Goal: Share content

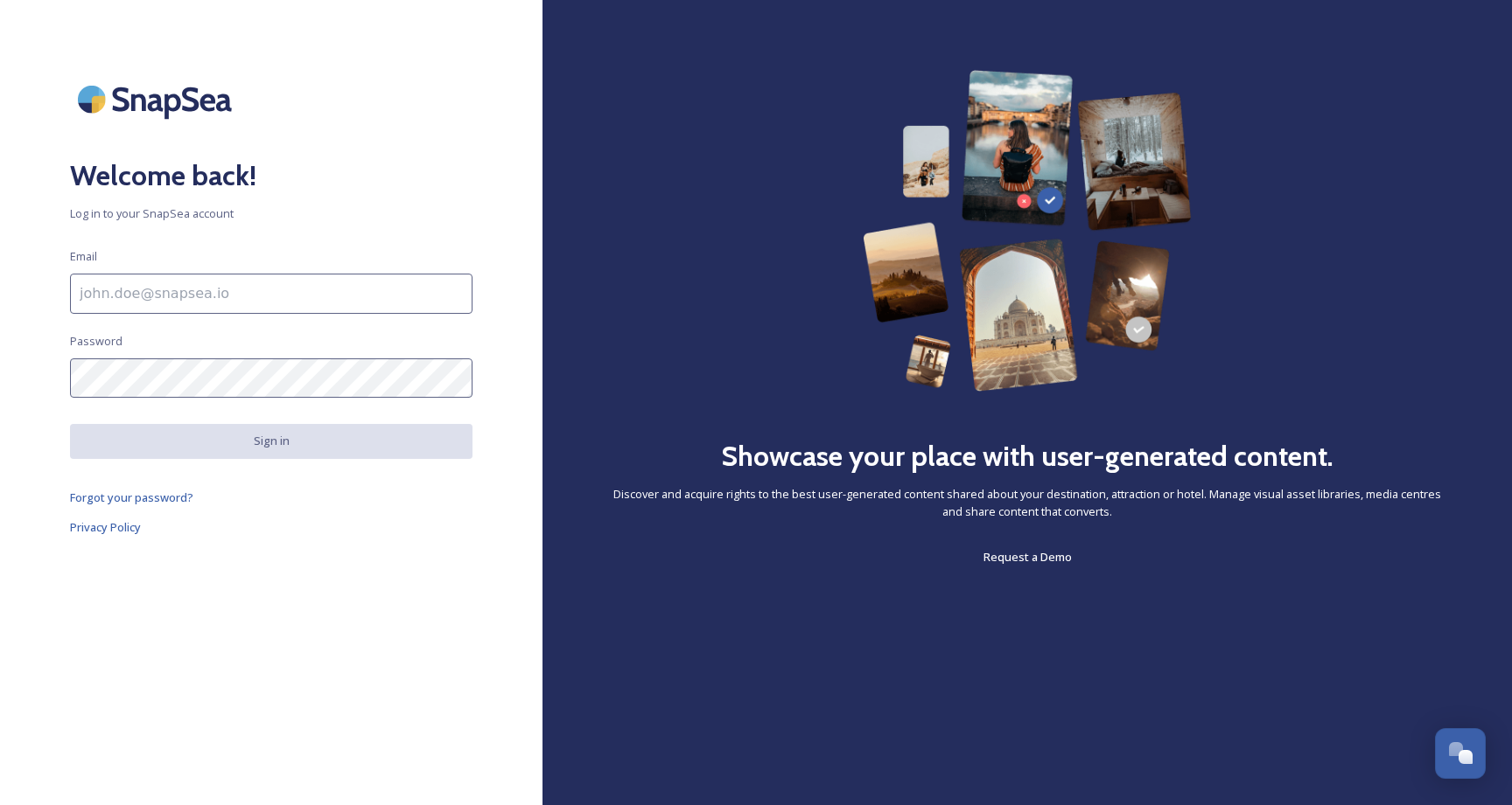
type input "[EMAIL_ADDRESS][DOMAIN_NAME]"
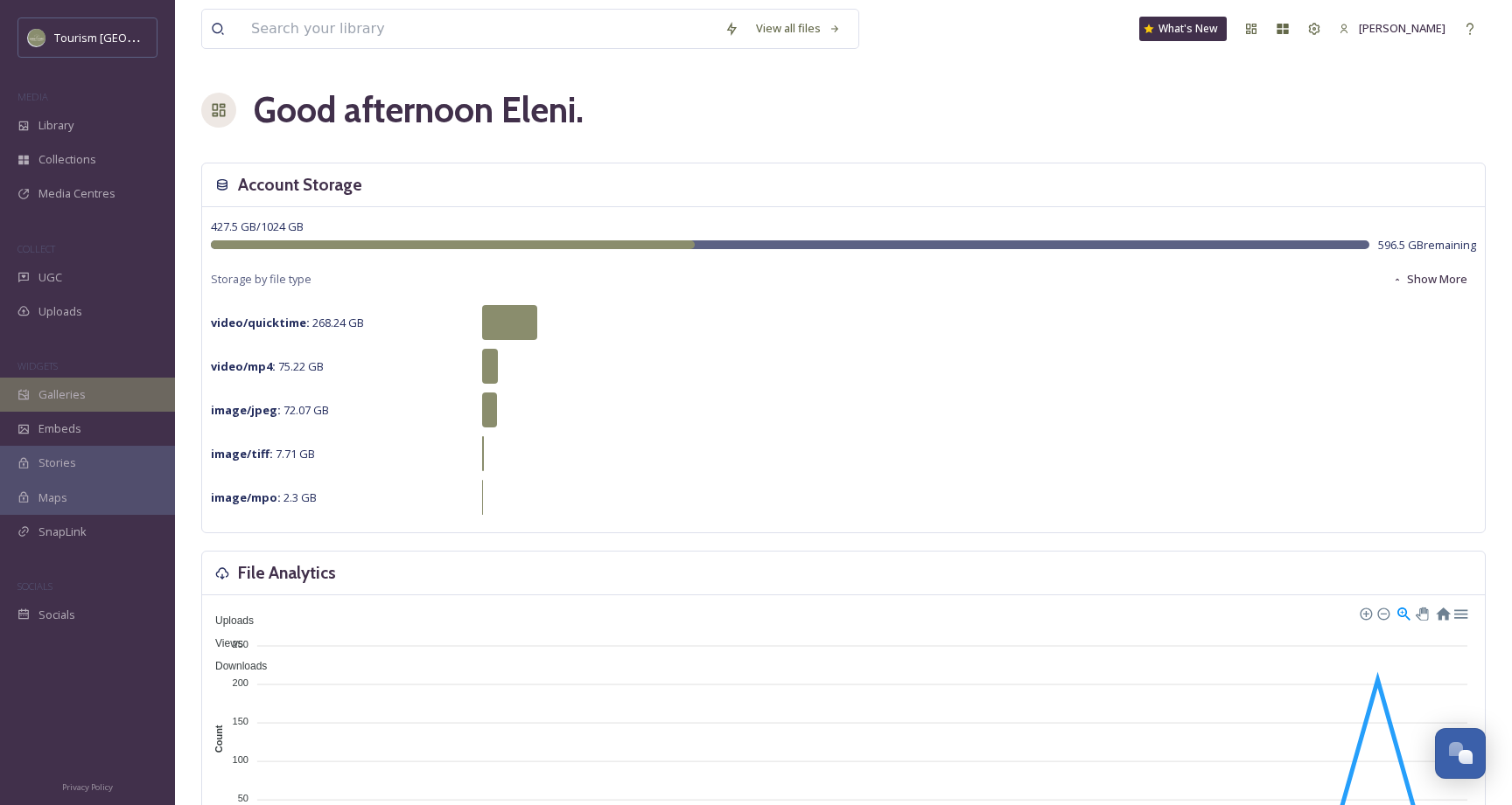
click at [101, 393] on div "Galleries" at bounding box center [87, 395] width 175 height 34
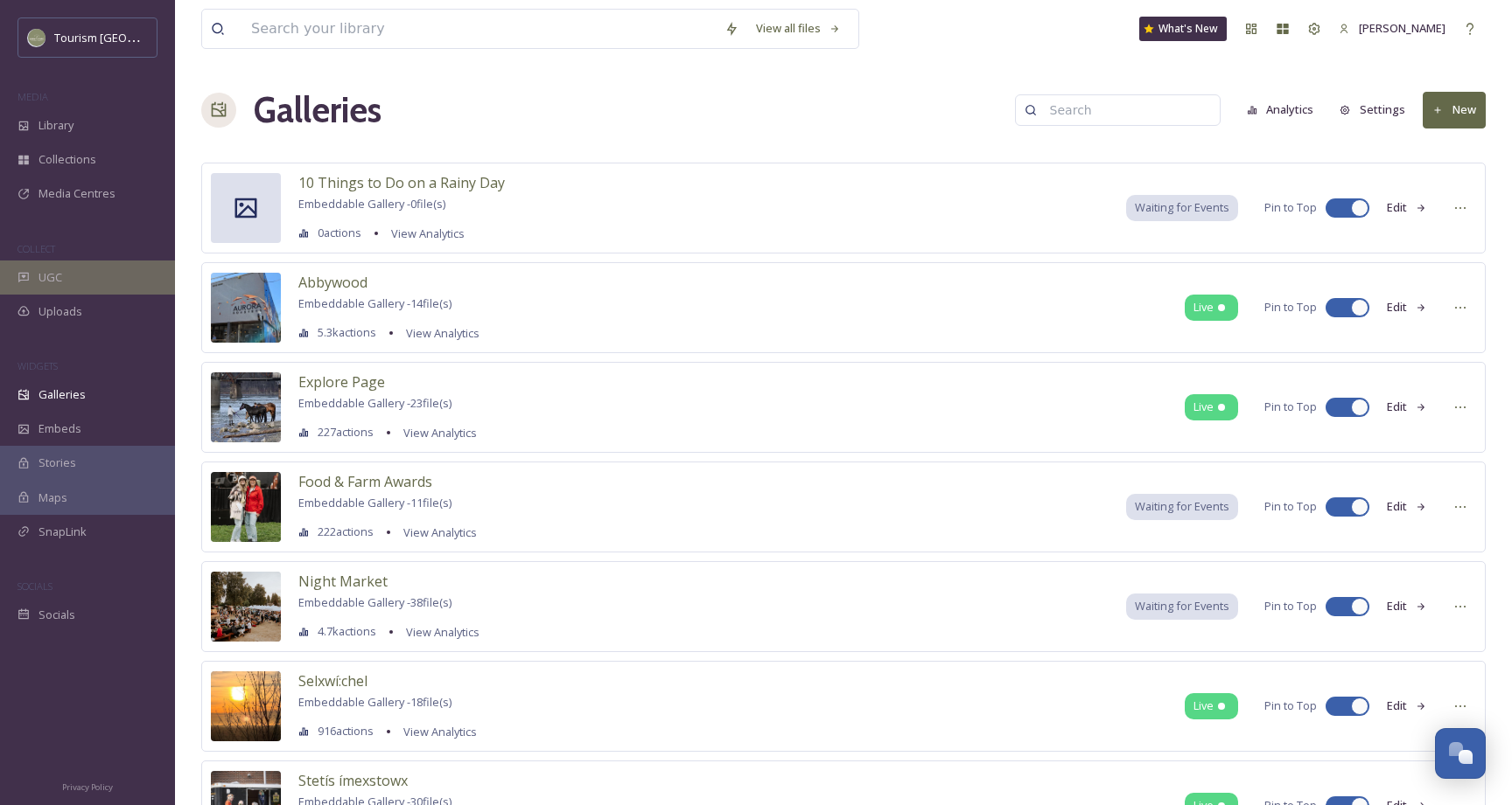
click at [118, 276] on div "UGC" at bounding box center [87, 277] width 175 height 34
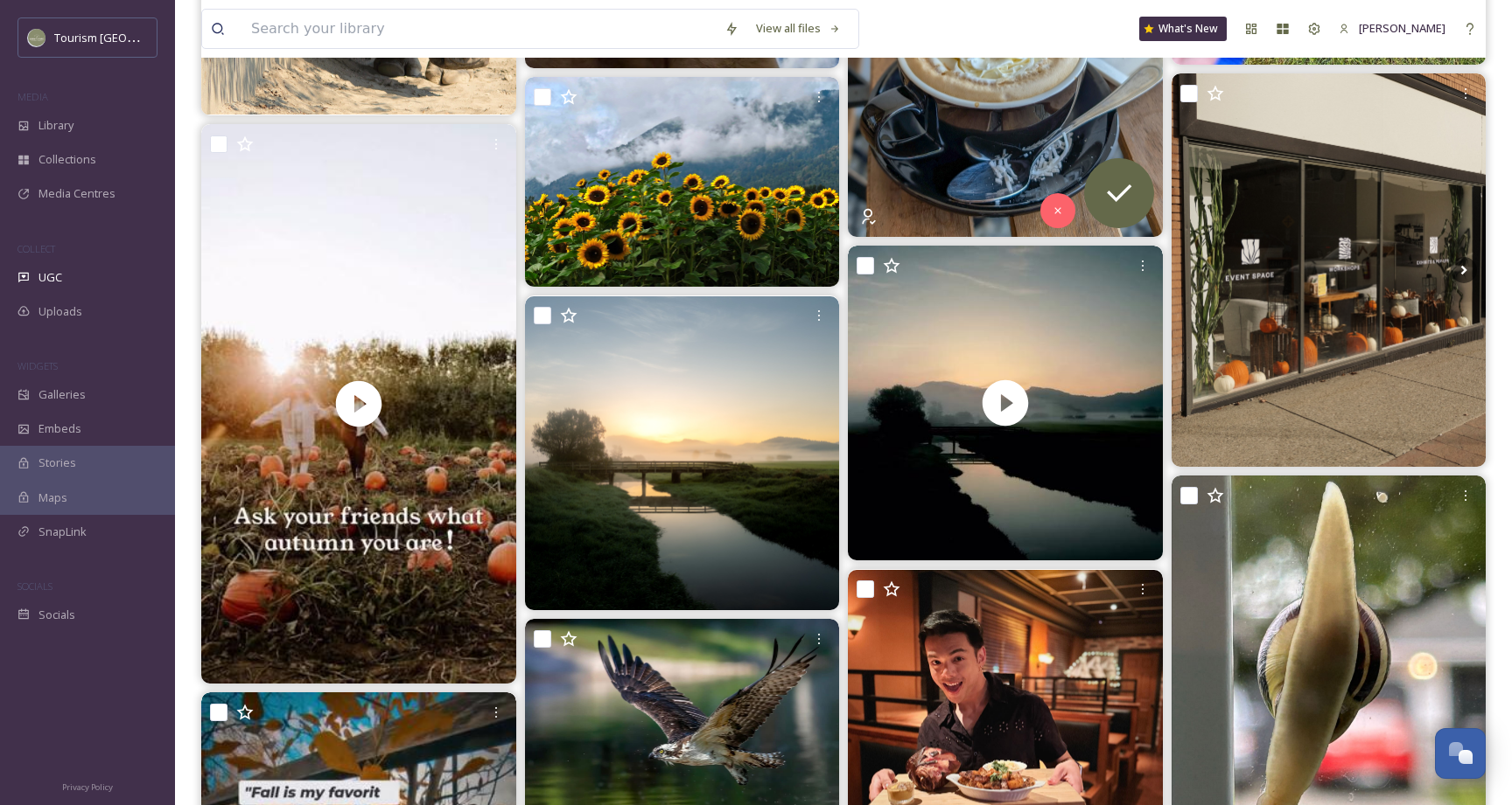
scroll to position [1736, 0]
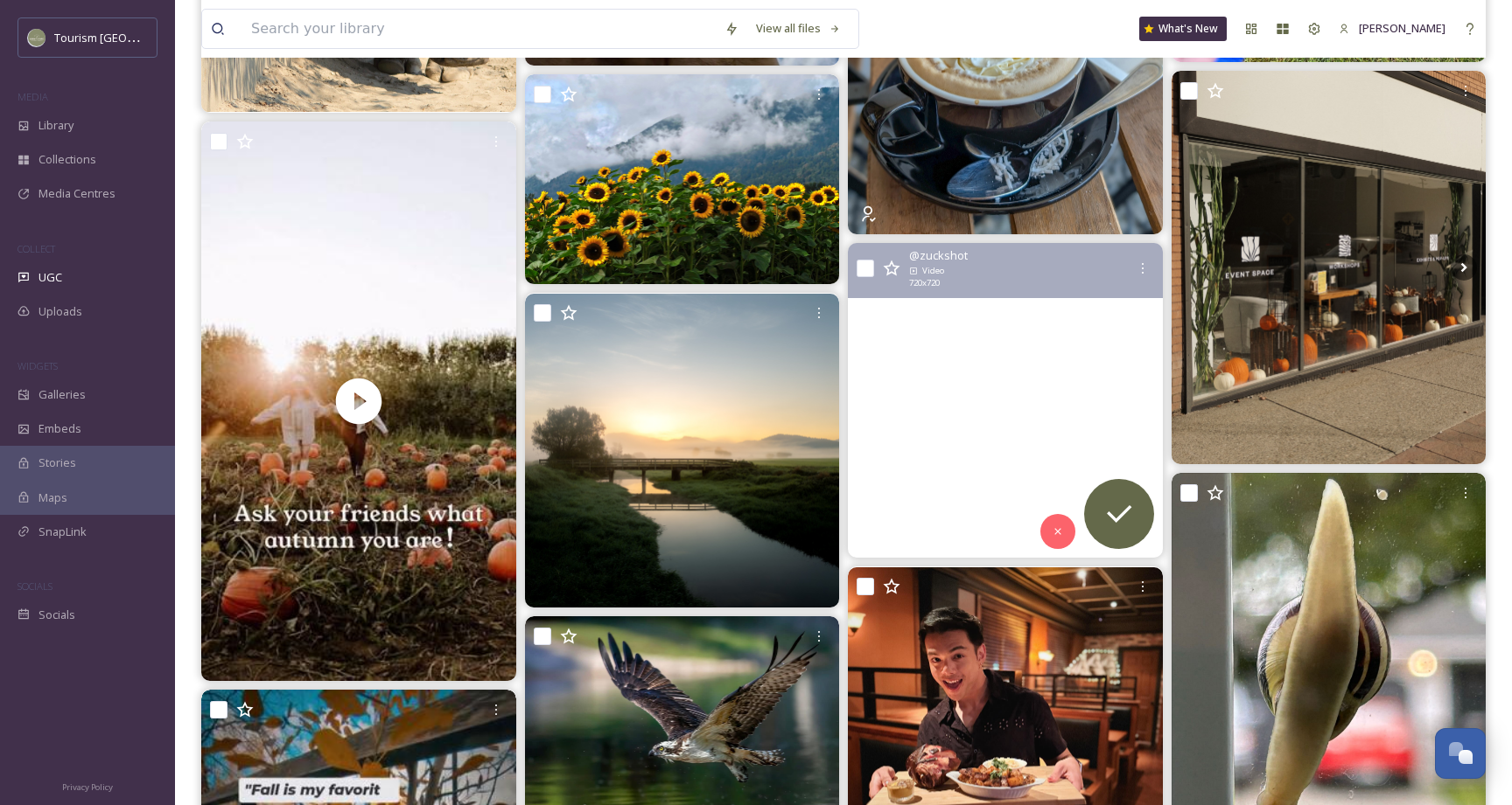
click at [948, 361] on video "Sunrise on the Matsqui flats. Sure was a nice one!\a\a#farmland #exploreabbotsf…" at bounding box center [1005, 400] width 315 height 315
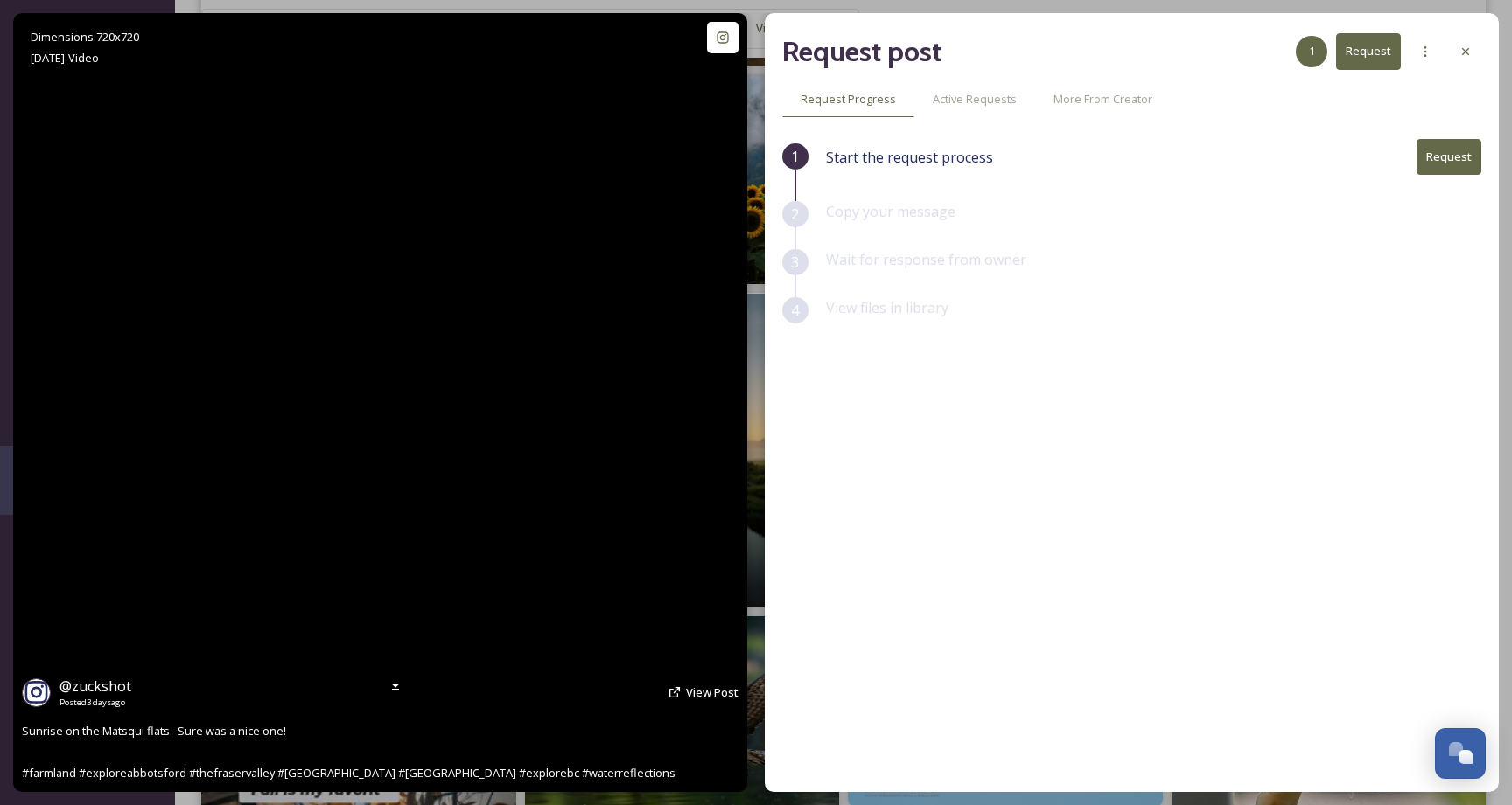
click at [450, 395] on video "Sunrise on the Matsqui flats. Sure was a nice one!\a\a#farmland #exploreabbotsf…" at bounding box center [380, 403] width 630 height 629
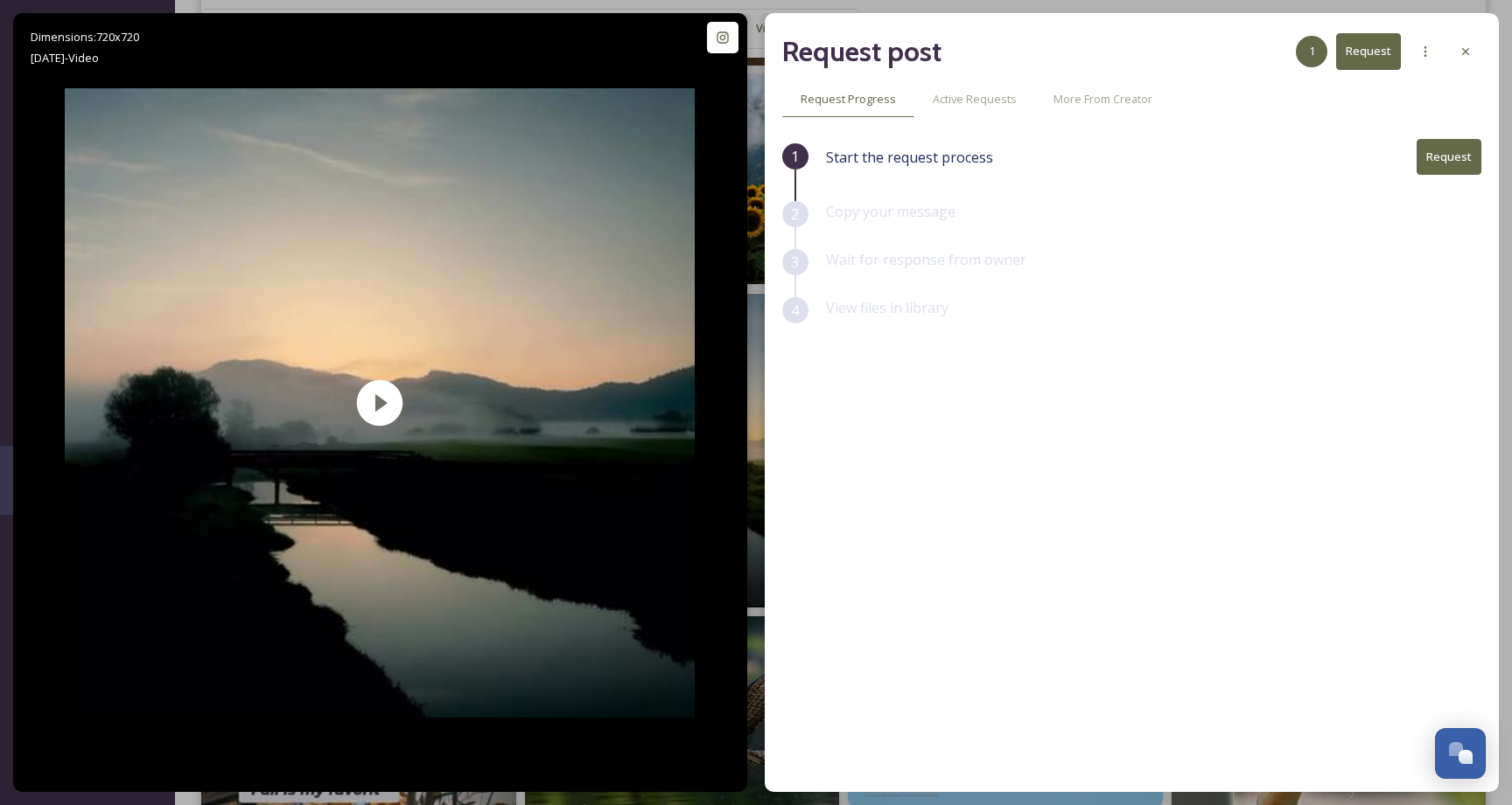
click at [1423, 144] on button "Request" at bounding box center [1448, 157] width 65 height 36
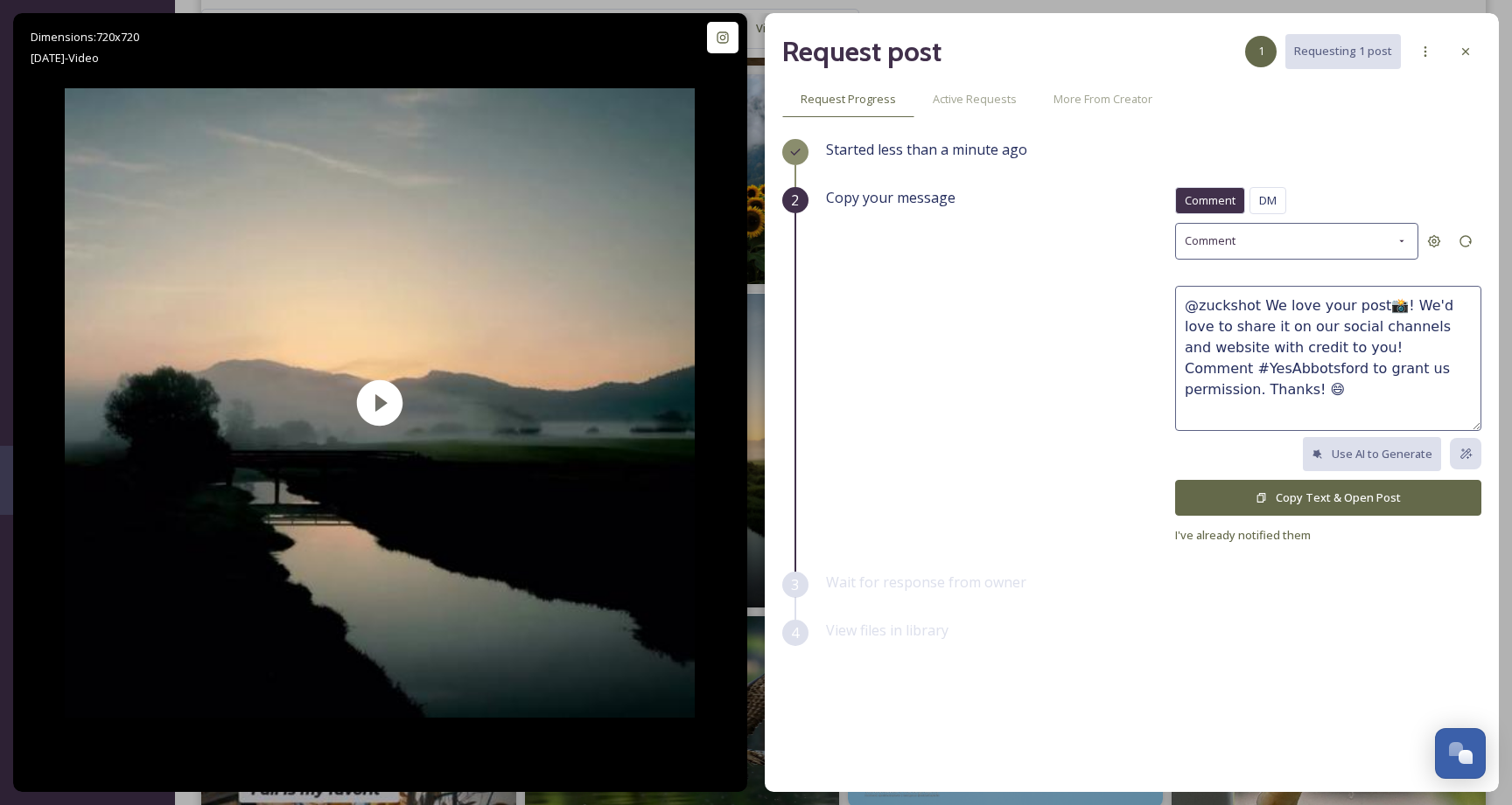
click at [1371, 488] on button "Copy Text & Open Post" at bounding box center [1328, 498] width 306 height 36
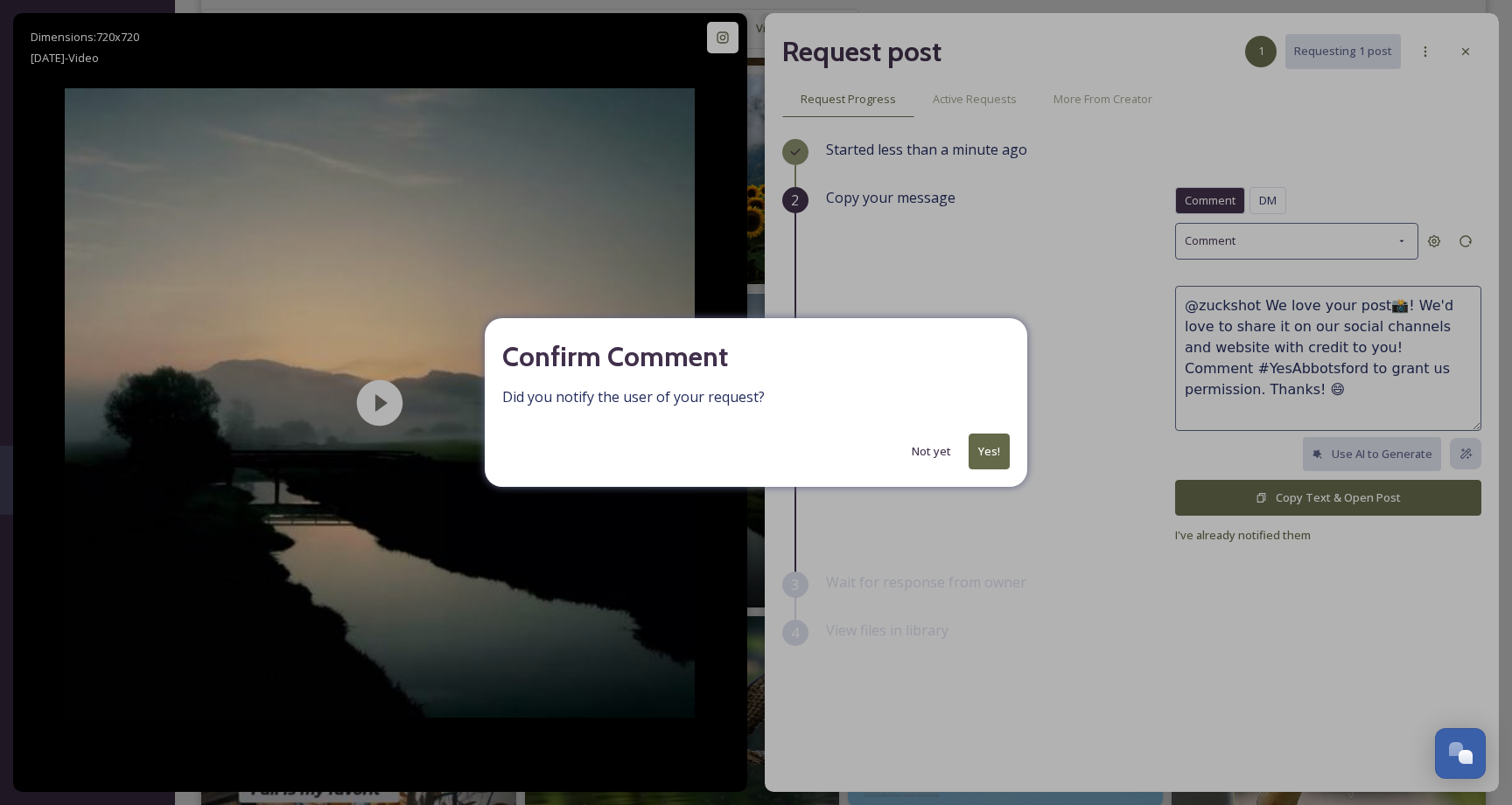
click at [1001, 457] on button "Yes!" at bounding box center [990, 452] width 41 height 36
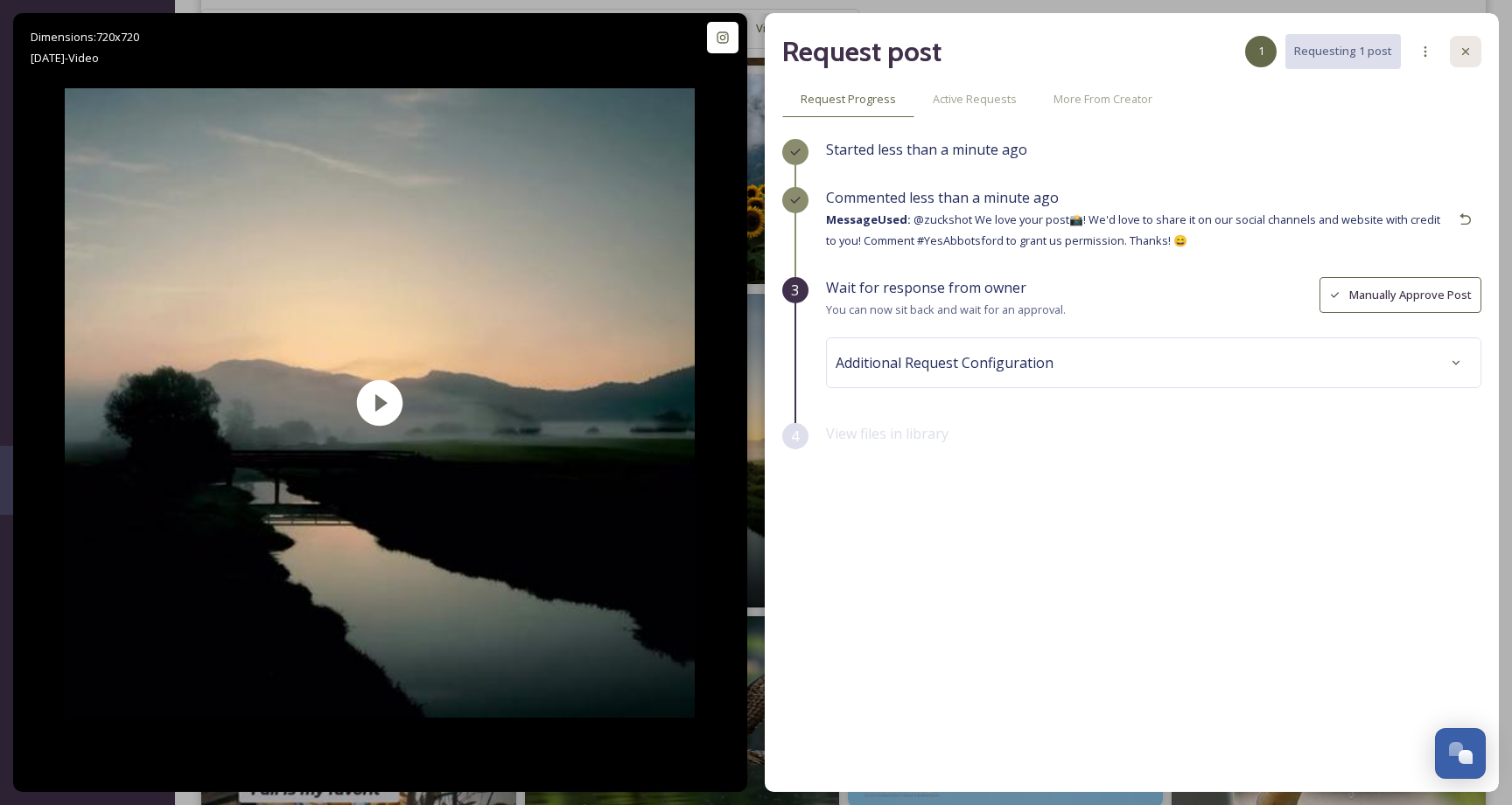
click at [1471, 54] on icon at bounding box center [1465, 51] width 14 height 14
